Goal: Task Accomplishment & Management: Manage account settings

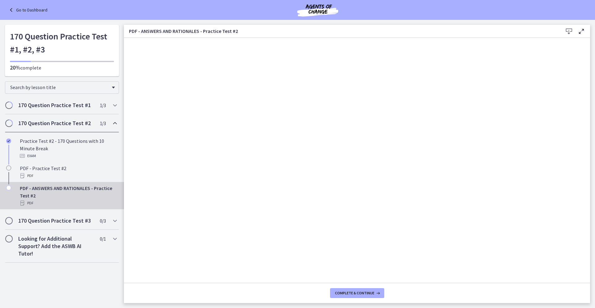
click at [38, 8] on link "Go to Dashboard" at bounding box center [27, 9] width 40 height 7
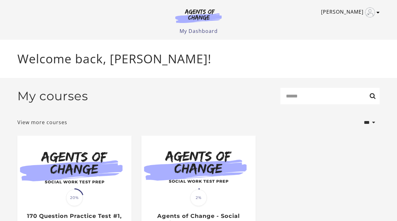
click at [370, 11] on img "Toggle menu" at bounding box center [370, 12] width 10 height 10
click at [344, 44] on link "Sign Out" at bounding box center [353, 43] width 55 height 11
